Goal: Check status: Check status

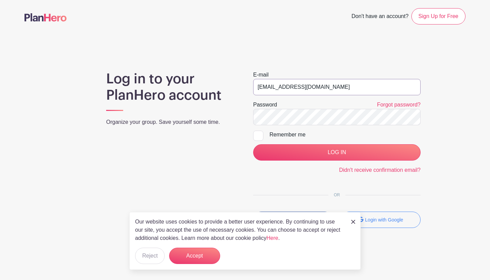
type input "stewards@southendfestivalofperformingarts.com"
click at [338, 152] on input "LOG IN" at bounding box center [337, 152] width 168 height 16
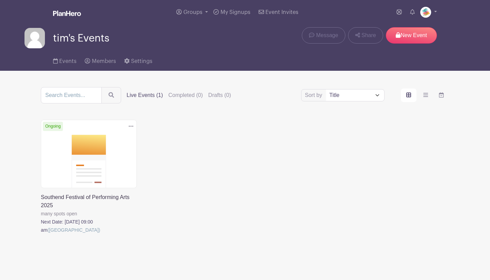
click at [41, 234] on link at bounding box center [41, 234] width 0 height 0
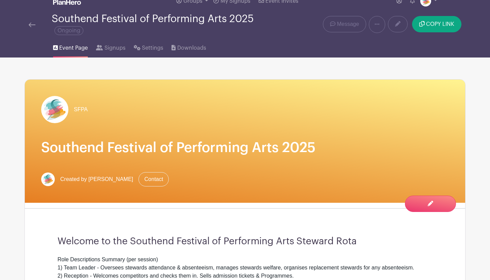
scroll to position [17, 0]
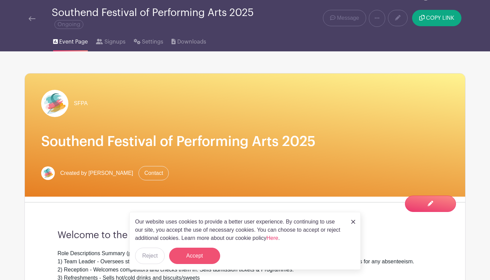
click at [204, 250] on button "Accept" at bounding box center [194, 256] width 51 height 16
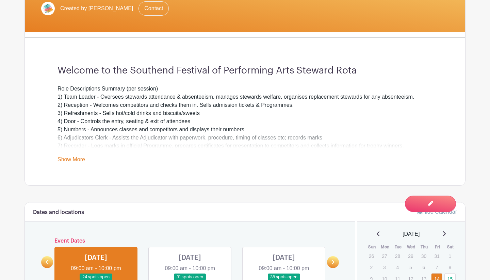
scroll to position [180, 0]
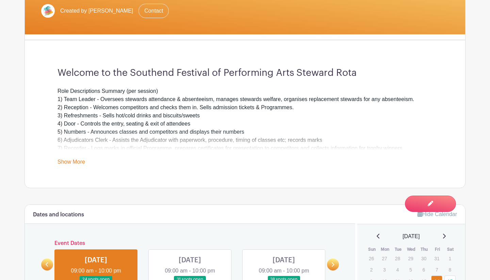
click at [79, 164] on link "Show More" at bounding box center [72, 163] width 28 height 9
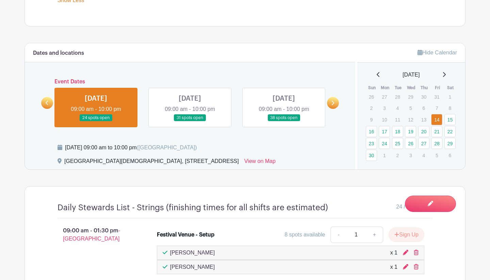
scroll to position [348, 0]
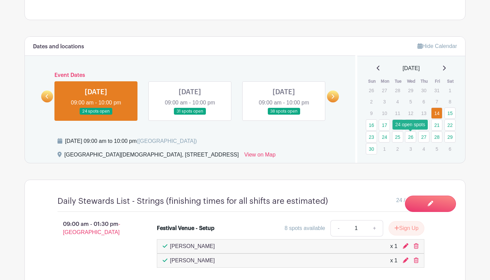
click at [413, 138] on link "26" at bounding box center [410, 136] width 11 height 11
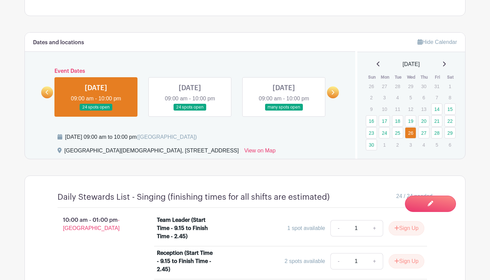
scroll to position [338, 0]
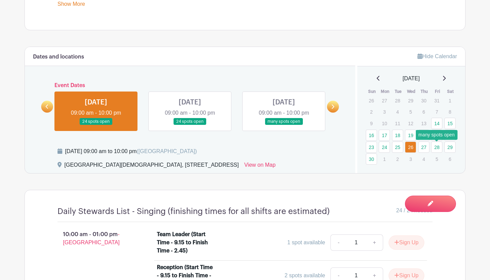
click at [439, 148] on link "28" at bounding box center [436, 147] width 11 height 11
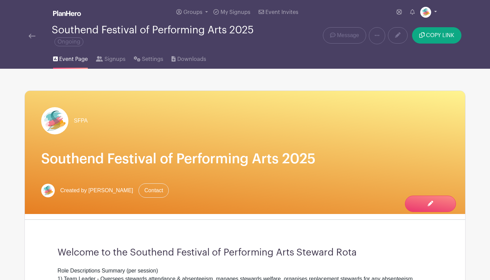
click at [436, 12] on link at bounding box center [429, 12] width 17 height 11
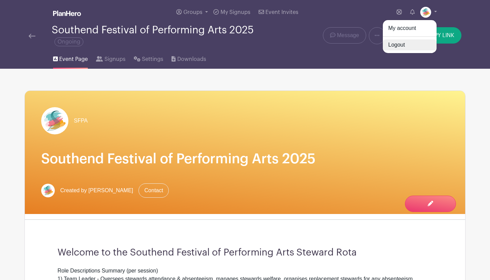
click at [409, 47] on link "Logout" at bounding box center [410, 45] width 54 height 11
